Goal: Task Accomplishment & Management: Manage account settings

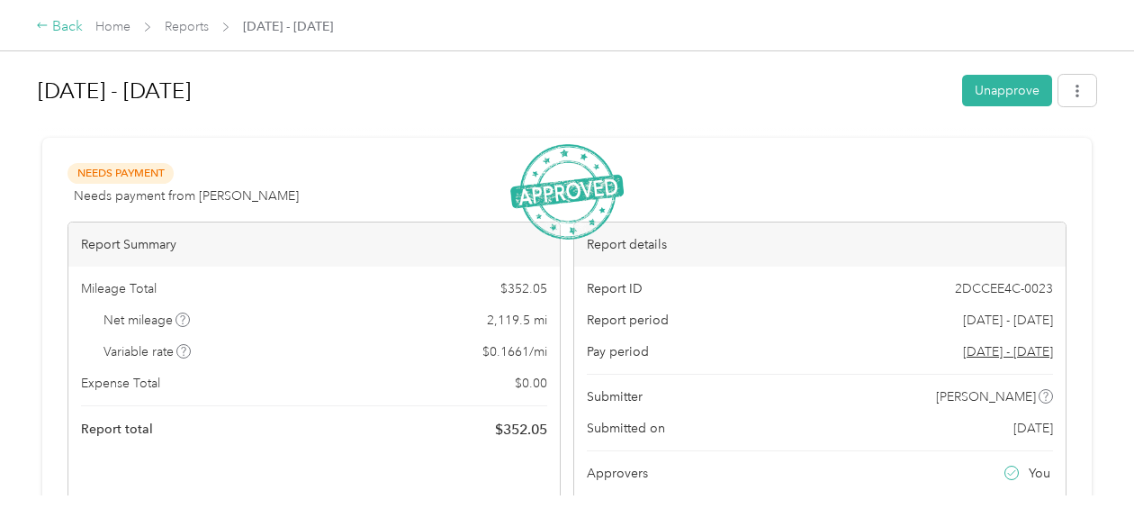
click at [68, 28] on div "Back" at bounding box center [59, 27] width 47 height 22
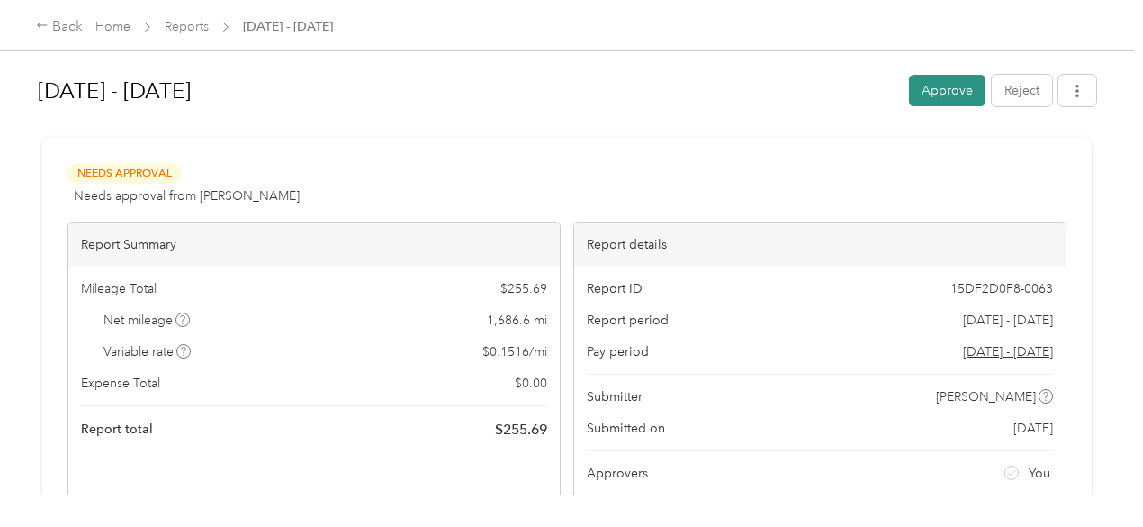
click at [923, 83] on button "Approve" at bounding box center [947, 91] width 77 height 32
